Goal: Task Accomplishment & Management: Manage account settings

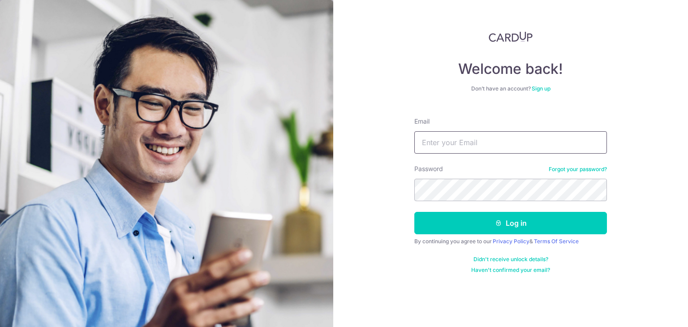
click at [461, 138] on input "Email" at bounding box center [510, 142] width 193 height 22
type input "[EMAIL_ADDRESS][DOMAIN_NAME]"
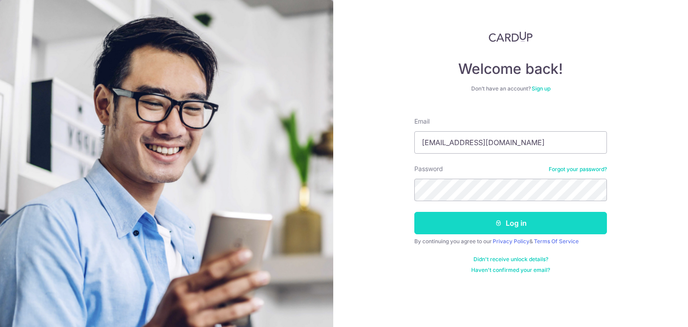
click at [504, 215] on button "Log in" at bounding box center [510, 223] width 193 height 22
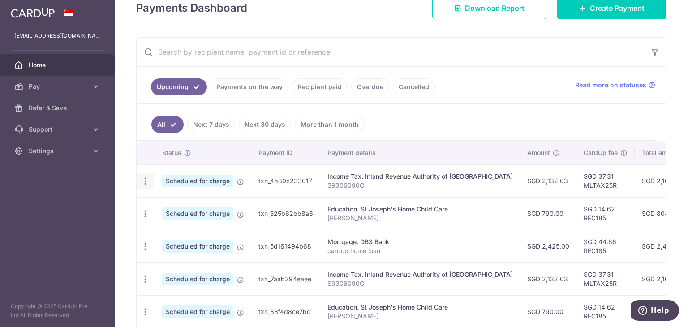
click at [146, 178] on icon "button" at bounding box center [145, 181] width 9 height 9
click at [80, 199] on aside "[EMAIL_ADDRESS][DOMAIN_NAME] Home Pay Payments Recipients Cards Refer & Save Su…" at bounding box center [57, 163] width 115 height 327
click at [146, 248] on icon "button" at bounding box center [145, 246] width 9 height 9
click at [175, 269] on span "Update payment" at bounding box center [193, 271] width 61 height 11
radio input "true"
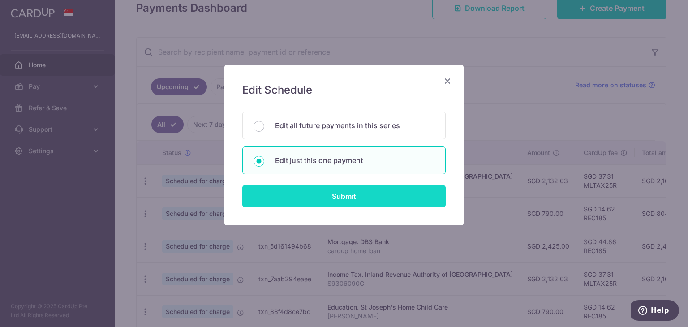
click at [297, 198] on input "Submit" at bounding box center [343, 196] width 203 height 22
radio input "true"
type input "2,425.00"
type input "[DATE]"
type input "cardup home loan"
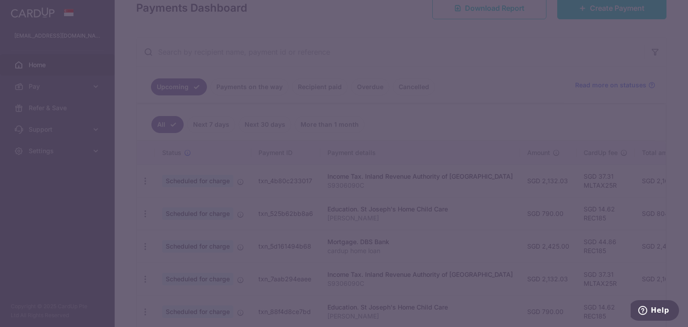
type input "REC185"
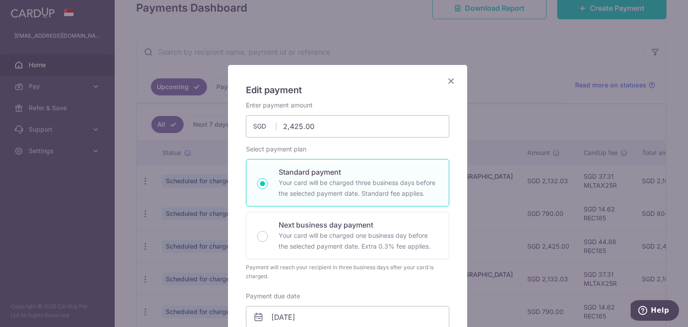
click at [446, 81] on icon "Close" at bounding box center [451, 80] width 11 height 11
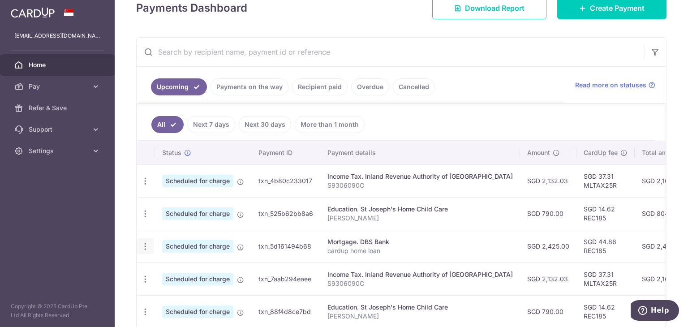
click at [145, 246] on icon "button" at bounding box center [145, 246] width 9 height 9
click at [175, 267] on span "Update payment" at bounding box center [193, 271] width 61 height 11
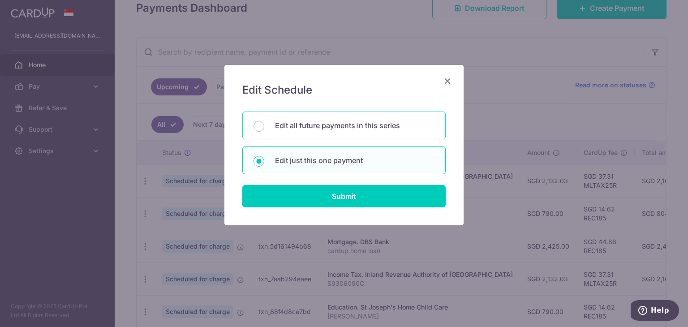
click at [323, 133] on div "Edit all future payments in this series" at bounding box center [343, 126] width 203 height 28
radio input "true"
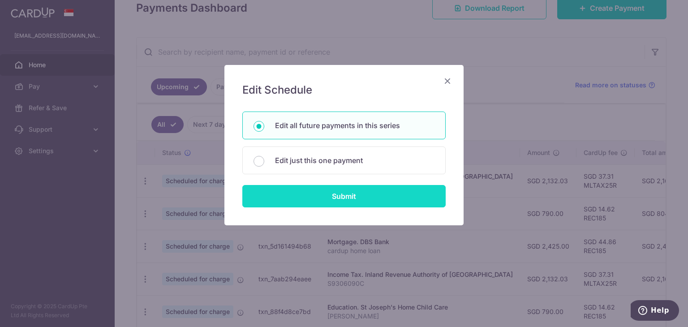
click at [337, 195] on input "Submit" at bounding box center [343, 196] width 203 height 22
radio input "true"
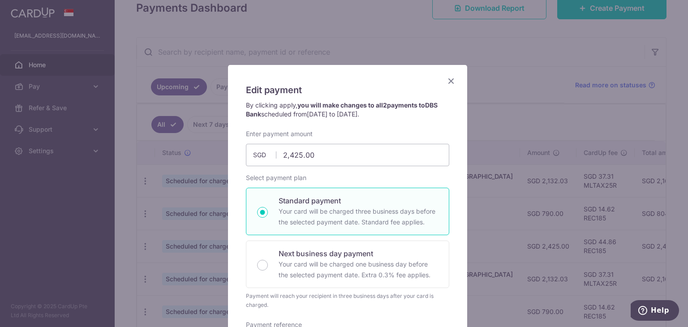
click at [448, 80] on icon "Close" at bounding box center [451, 80] width 11 height 11
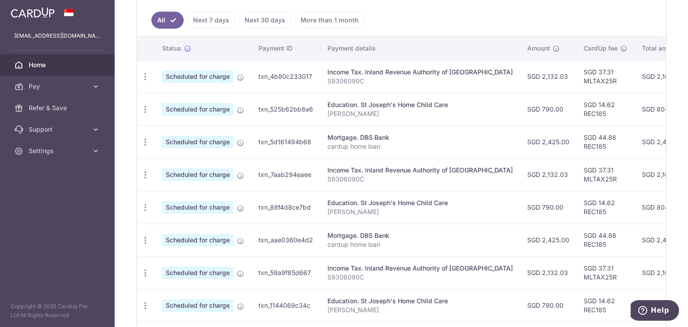
scroll to position [196, 0]
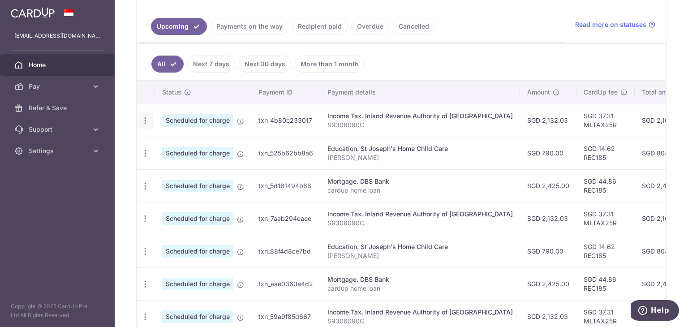
click at [144, 117] on icon "button" at bounding box center [145, 120] width 9 height 9
click at [177, 144] on span "Update payment" at bounding box center [193, 145] width 61 height 11
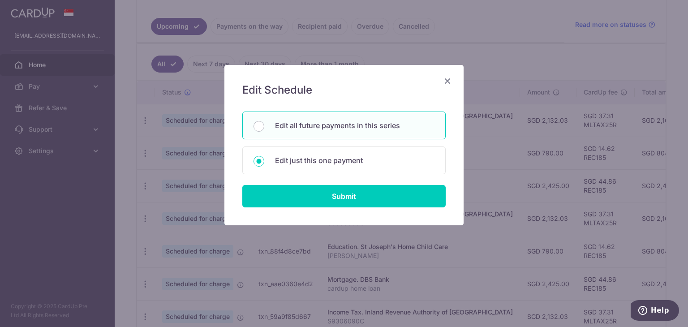
click at [272, 130] on div "Edit all future payments in this series" at bounding box center [343, 126] width 203 height 28
radio input "true"
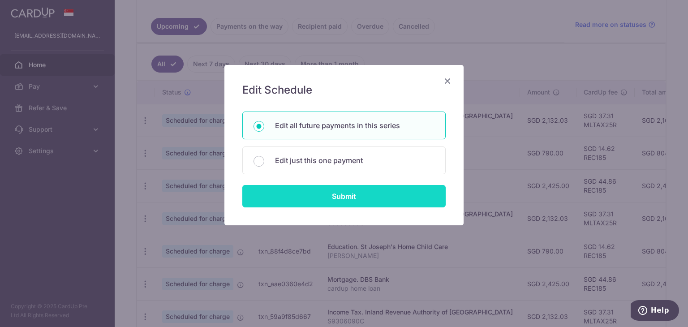
click at [314, 194] on input "Submit" at bounding box center [343, 196] width 203 height 22
type input "2,132.03"
radio input "true"
type input "S9306090C"
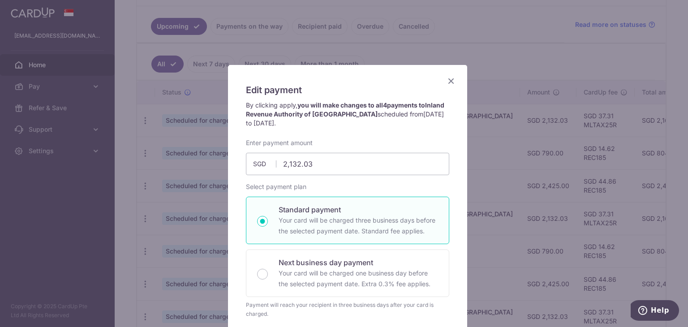
click at [450, 80] on icon "Close" at bounding box center [451, 80] width 11 height 11
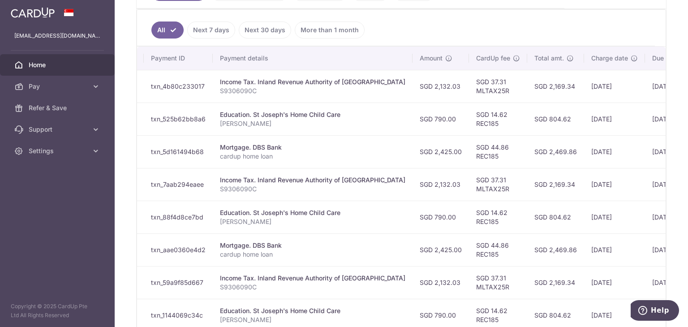
scroll to position [0, 173]
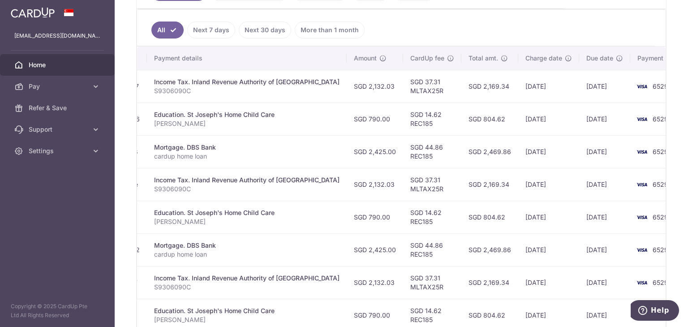
click at [44, 251] on aside "[EMAIL_ADDRESS][DOMAIN_NAME] Home Pay Payments Recipients Cards Refer & Save Su…" at bounding box center [57, 163] width 115 height 327
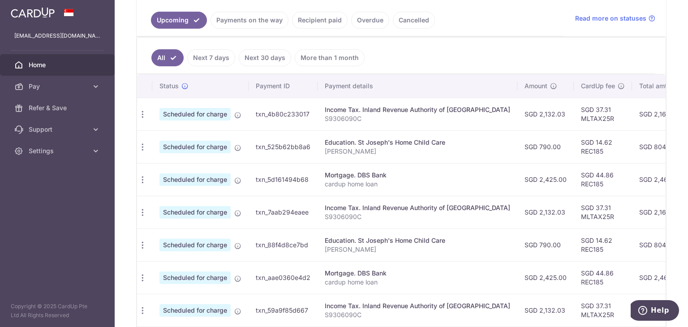
scroll to position [0, 0]
click at [143, 186] on td "Update payment Cancel payment" at bounding box center [146, 179] width 18 height 33
click at [144, 182] on icon "button" at bounding box center [145, 179] width 9 height 9
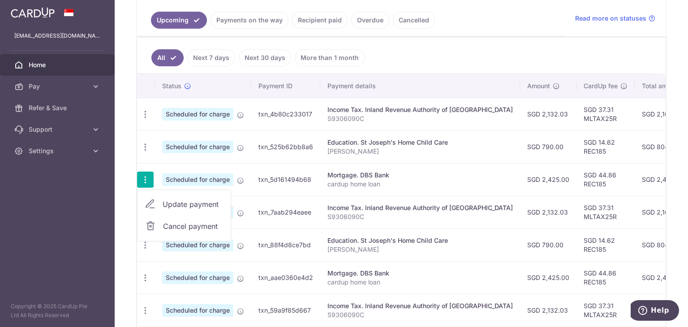
click at [177, 202] on span "Update payment" at bounding box center [193, 204] width 61 height 11
radio input "true"
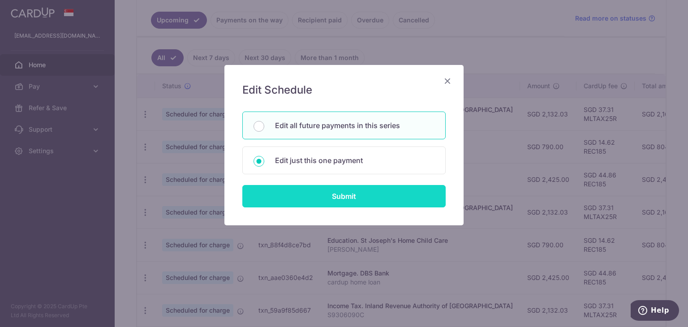
click at [321, 205] on input "Submit" at bounding box center [343, 196] width 203 height 22
type input "2,425.00"
radio input "true"
type input "[DATE]"
type input "cardup home loan"
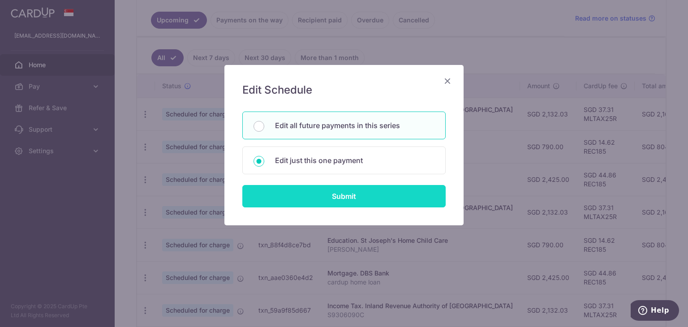
type input "REC185"
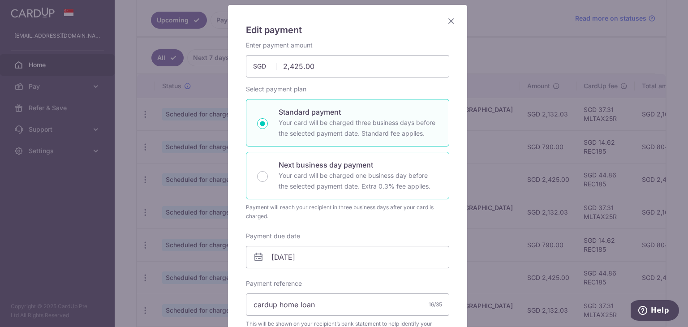
scroll to position [111, 0]
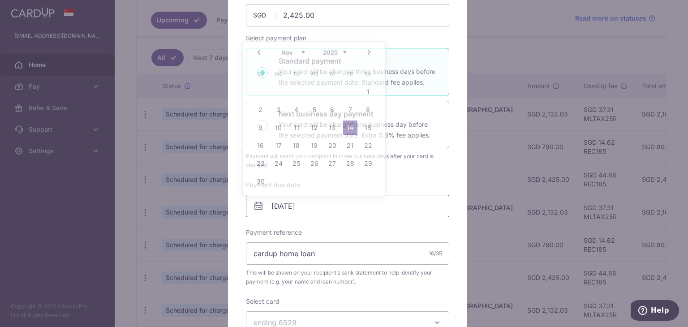
click at [360, 215] on input "[DATE]" at bounding box center [347, 206] width 203 height 22
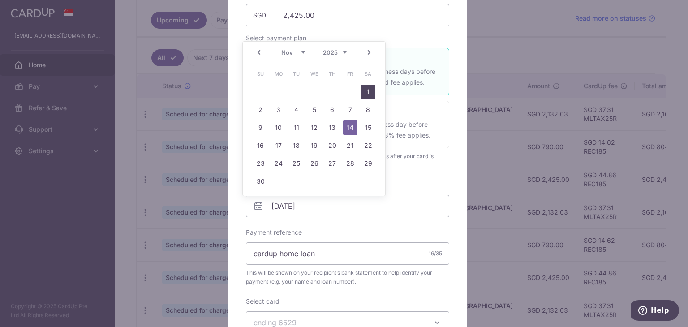
click at [366, 92] on link "1" at bounding box center [368, 92] width 14 height 14
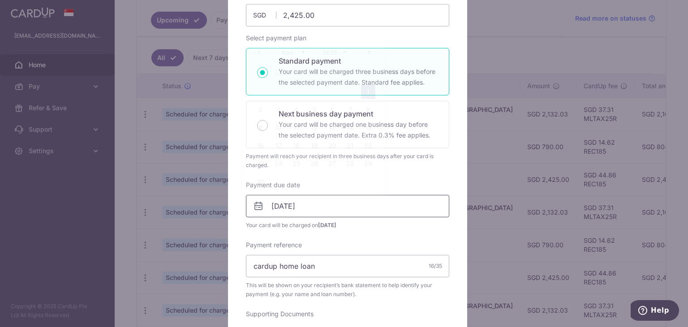
click at [312, 200] on input "[DATE]" at bounding box center [347, 206] width 203 height 22
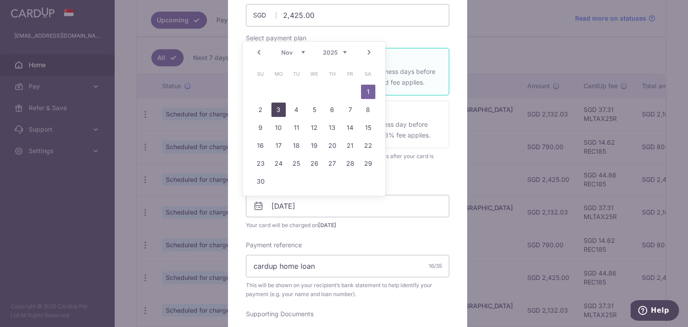
click at [279, 108] on link "3" at bounding box center [278, 110] width 14 height 14
click at [287, 203] on input "[DATE]" at bounding box center [347, 206] width 203 height 22
click at [314, 114] on link "5" at bounding box center [314, 110] width 14 height 14
type input "[DATE]"
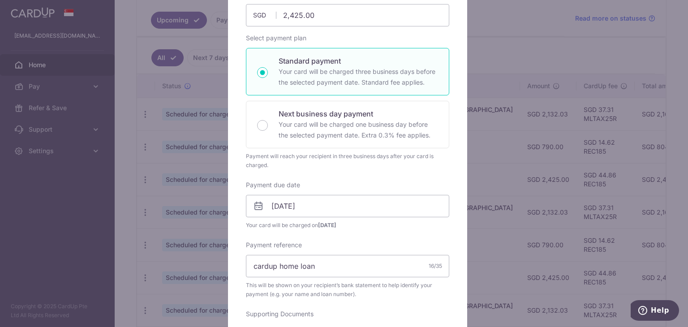
click at [236, 202] on div "Edit payment By clicking apply, you will make changes to all 4 payments to DBS …" at bounding box center [347, 329] width 239 height 751
click at [294, 290] on span "This will be shown on your recipient’s bank statement to help identify your pay…" at bounding box center [347, 290] width 203 height 18
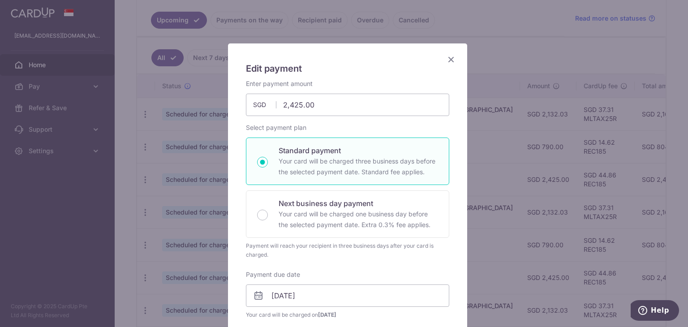
scroll to position [95, 0]
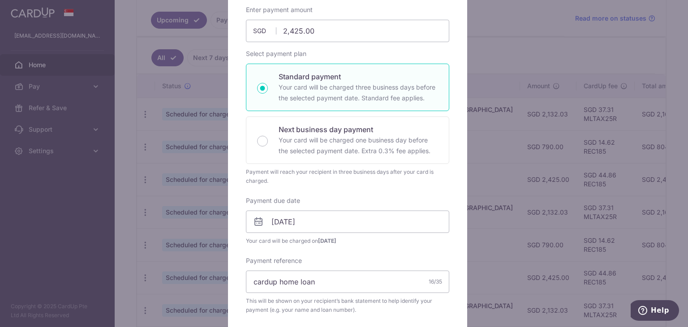
click at [286, 260] on label "Payment reference" at bounding box center [274, 260] width 56 height 9
click at [286, 271] on input "cardup home loan" at bounding box center [347, 282] width 203 height 22
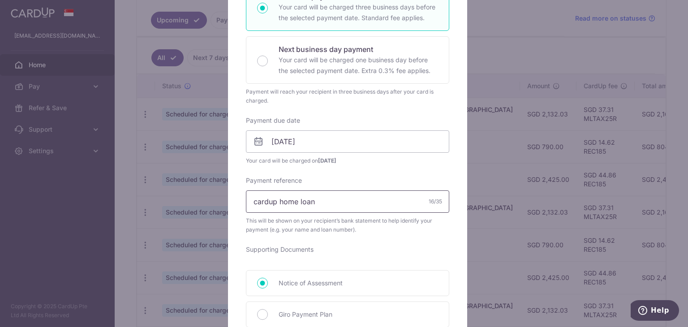
scroll to position [176, 0]
click at [291, 249] on label "Supporting Documents" at bounding box center [280, 249] width 68 height 9
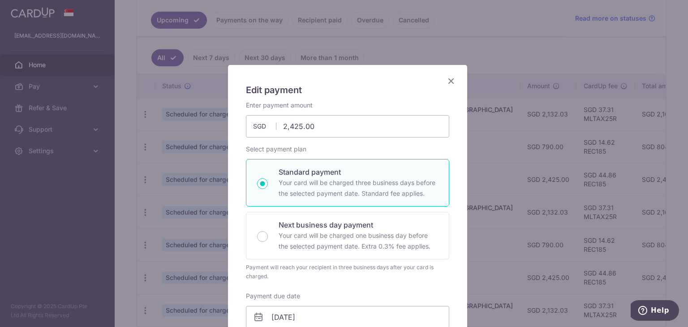
scroll to position [0, 0]
click at [448, 81] on icon "Close" at bounding box center [451, 80] width 11 height 11
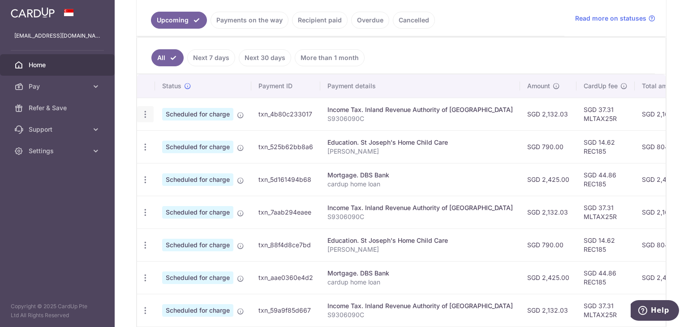
click at [144, 114] on icon "button" at bounding box center [145, 114] width 9 height 9
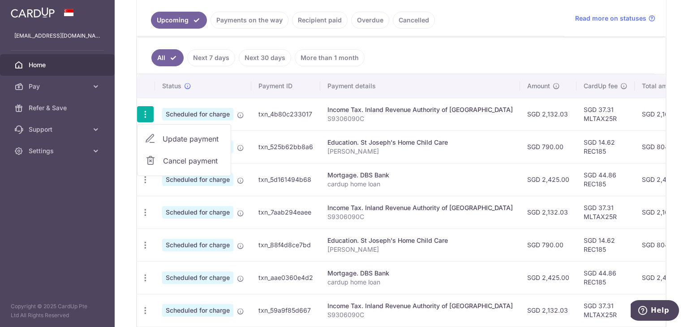
click at [170, 140] on span "Update payment" at bounding box center [193, 138] width 61 height 11
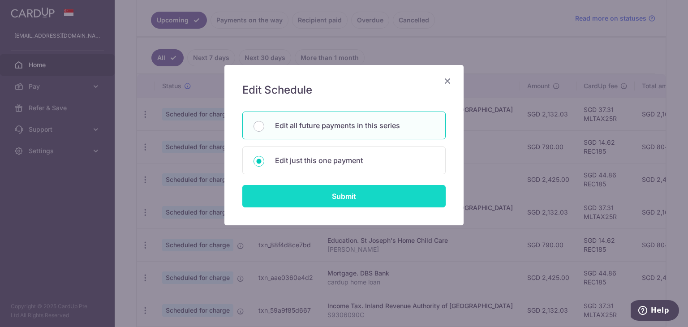
click at [294, 203] on input "Submit" at bounding box center [343, 196] width 203 height 22
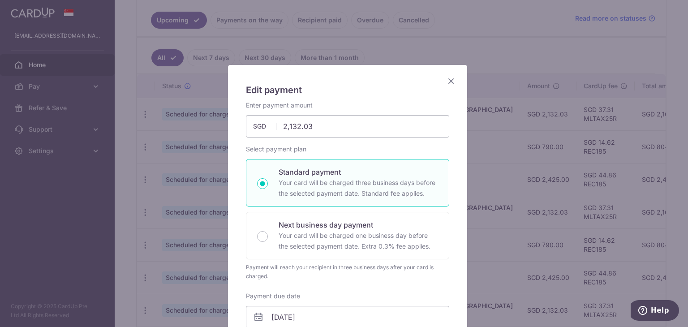
click at [448, 81] on icon "Close" at bounding box center [451, 80] width 11 height 11
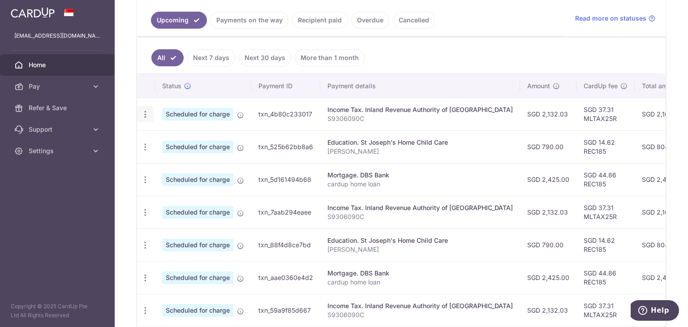
click at [145, 112] on icon "button" at bounding box center [145, 114] width 9 height 9
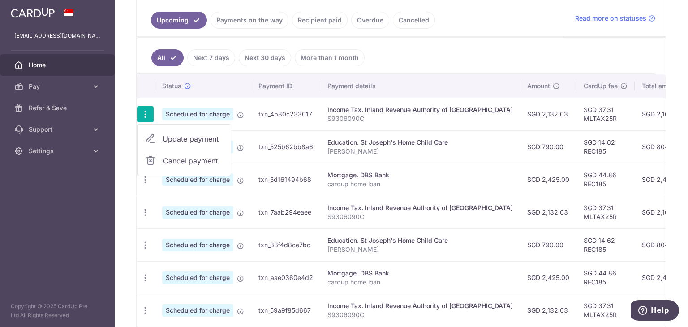
click at [194, 138] on span "Update payment" at bounding box center [193, 138] width 61 height 11
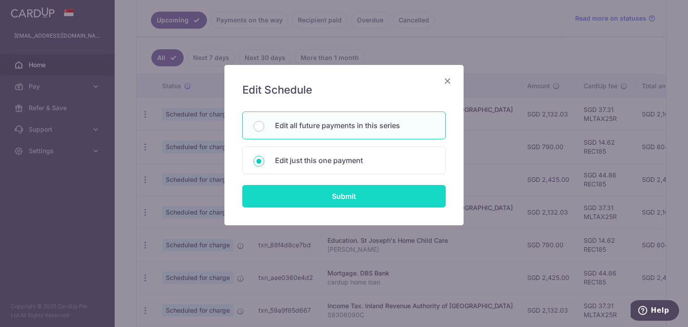
click at [308, 203] on input "Submit" at bounding box center [343, 196] width 203 height 22
radio input "true"
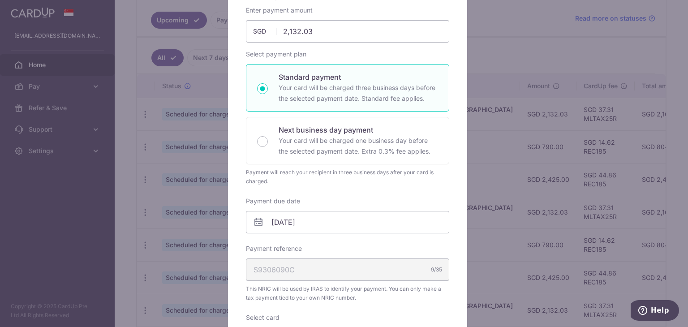
scroll to position [96, 0]
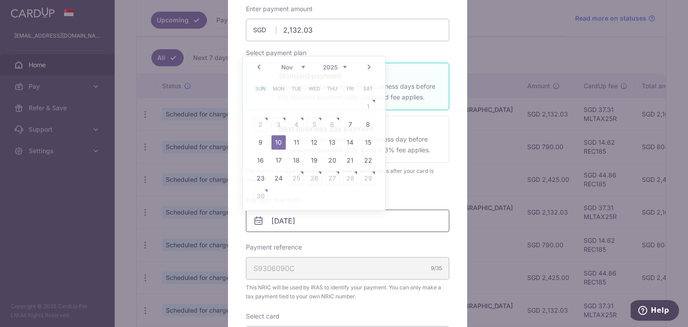
click at [351, 216] on input "[DATE]" at bounding box center [347, 221] width 203 height 22
click at [349, 122] on link "7" at bounding box center [350, 124] width 14 height 14
type input "[DATE]"
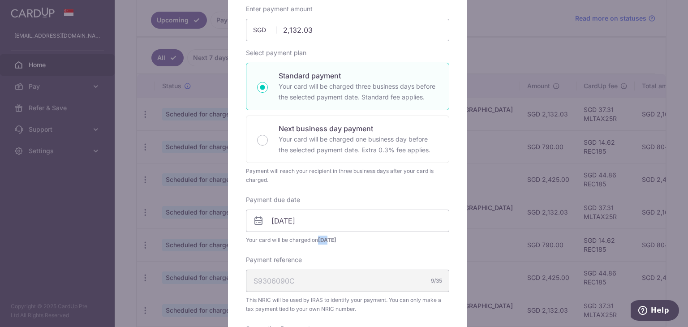
drag, startPoint x: 318, startPoint y: 238, endPoint x: 326, endPoint y: 239, distance: 8.6
click at [326, 239] on span "[DATE]" at bounding box center [327, 240] width 18 height 7
click at [303, 228] on input "[DATE]" at bounding box center [347, 221] width 203 height 22
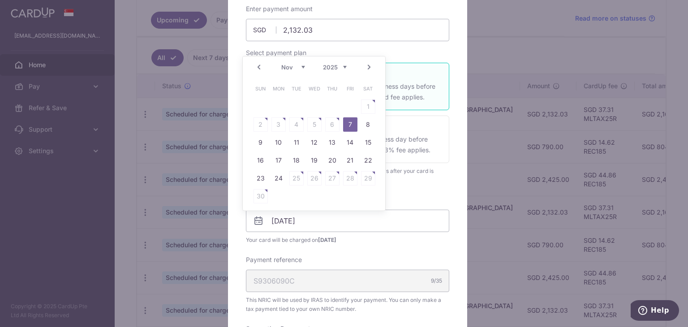
click at [313, 129] on table "Sun Mon Tue Wed Thu Fri Sat 1 2 3 4 5 6 7 8 9 10 11 12 13 14 15 16 17 18 19 20 …" at bounding box center [314, 142] width 125 height 125
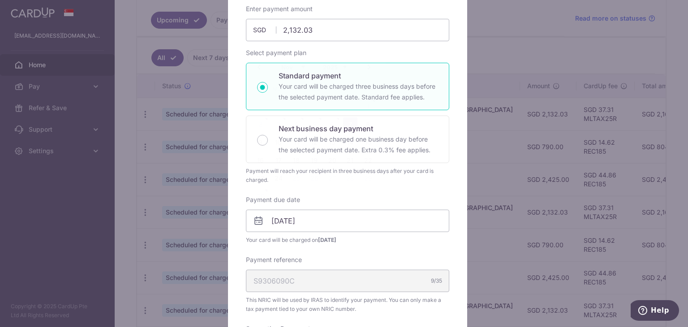
click at [396, 181] on div "Payment will reach your recipient in three business days after your card is cha…" at bounding box center [347, 176] width 203 height 18
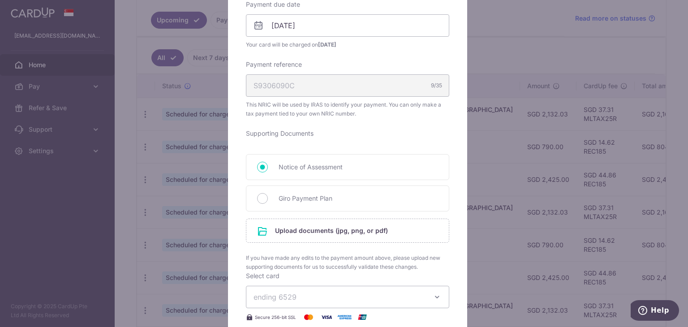
scroll to position [0, 0]
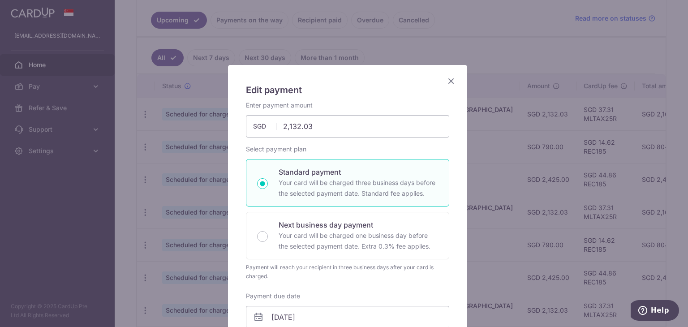
click at [448, 76] on icon "Close" at bounding box center [451, 80] width 11 height 11
